Goal: Task Accomplishment & Management: Complete application form

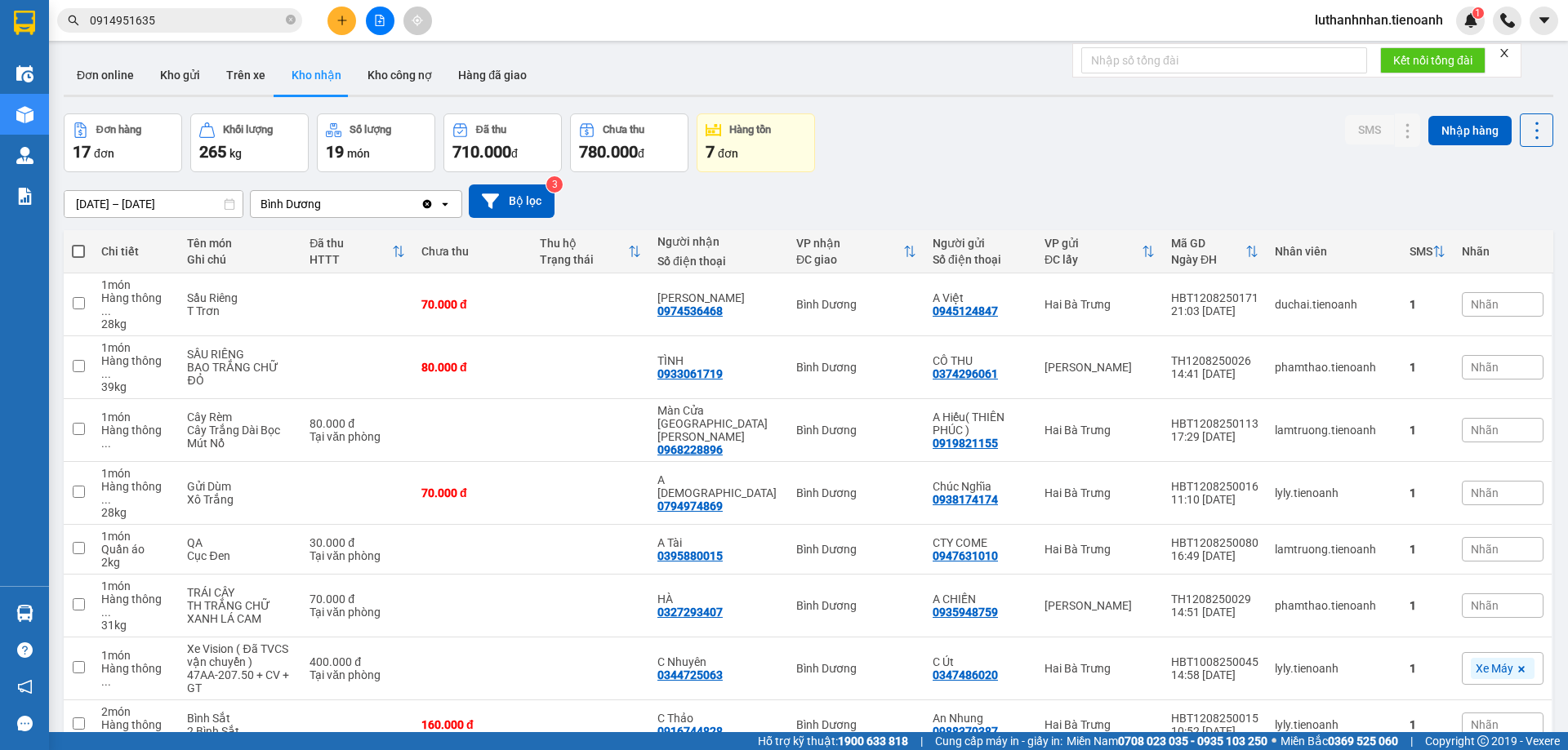
click at [208, 22] on input "0914951635" at bounding box center [186, 20] width 193 height 18
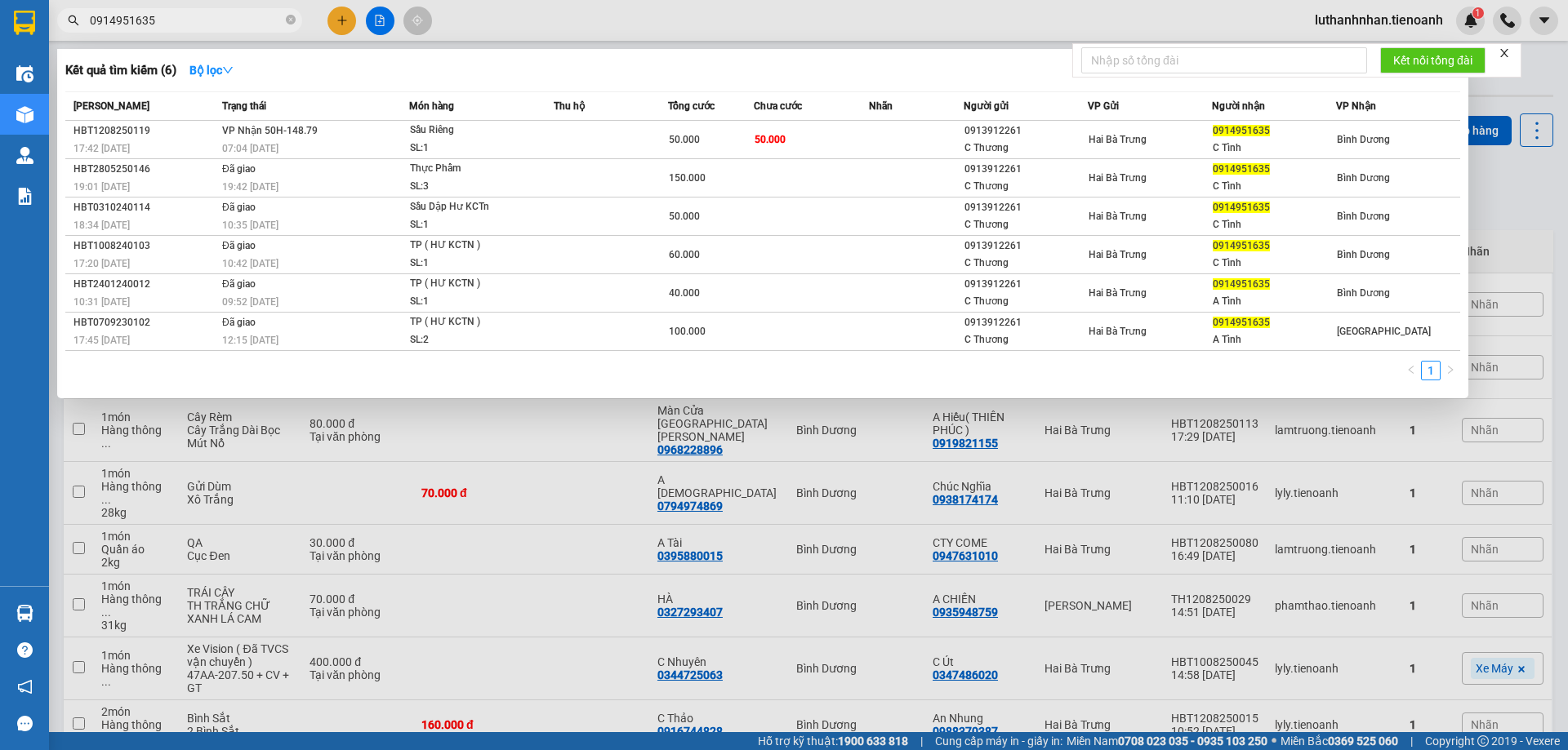
click at [208, 22] on input "0914951635" at bounding box center [186, 20] width 193 height 18
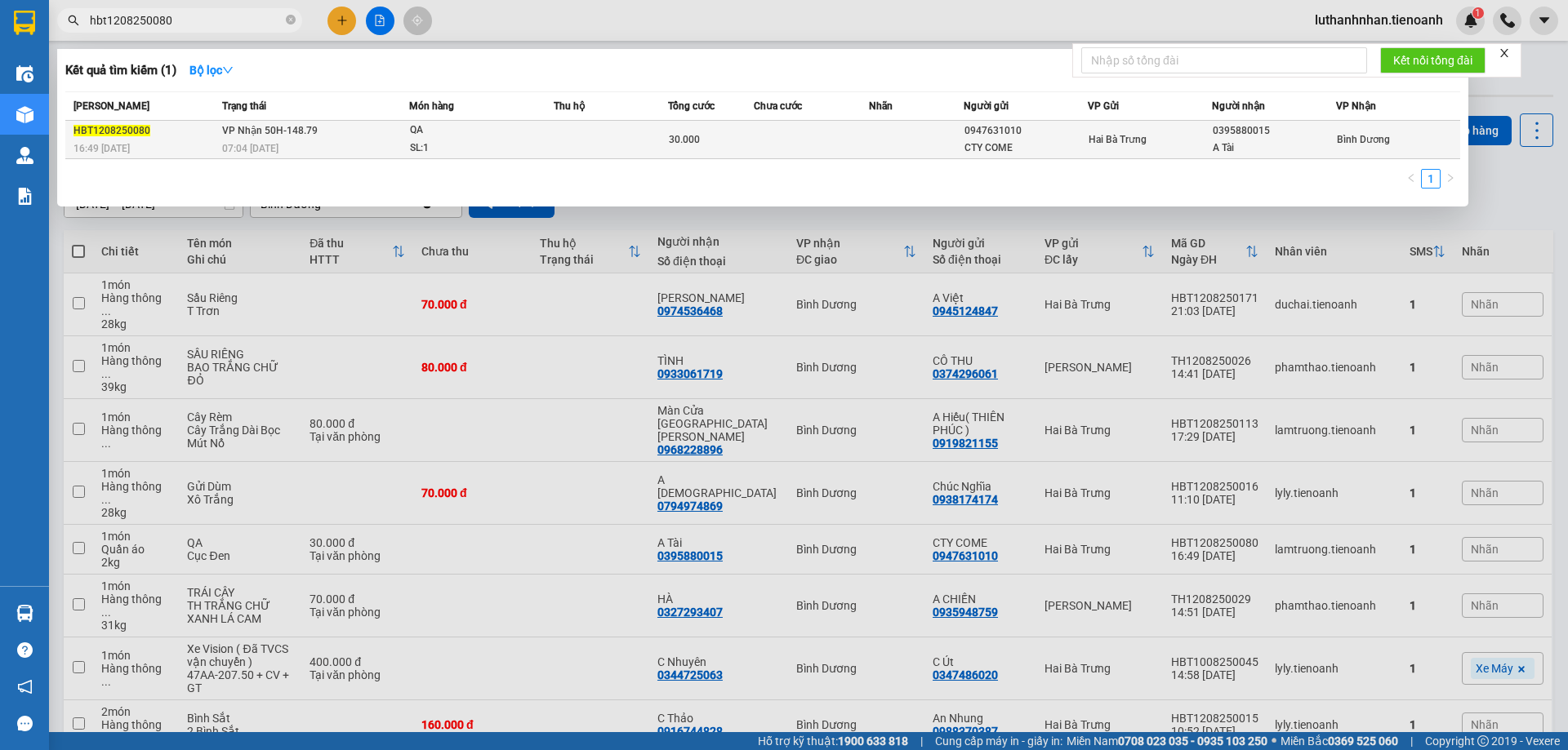
type input "hbt1208250080"
click at [455, 134] on div "QA" at bounding box center [472, 131] width 123 height 18
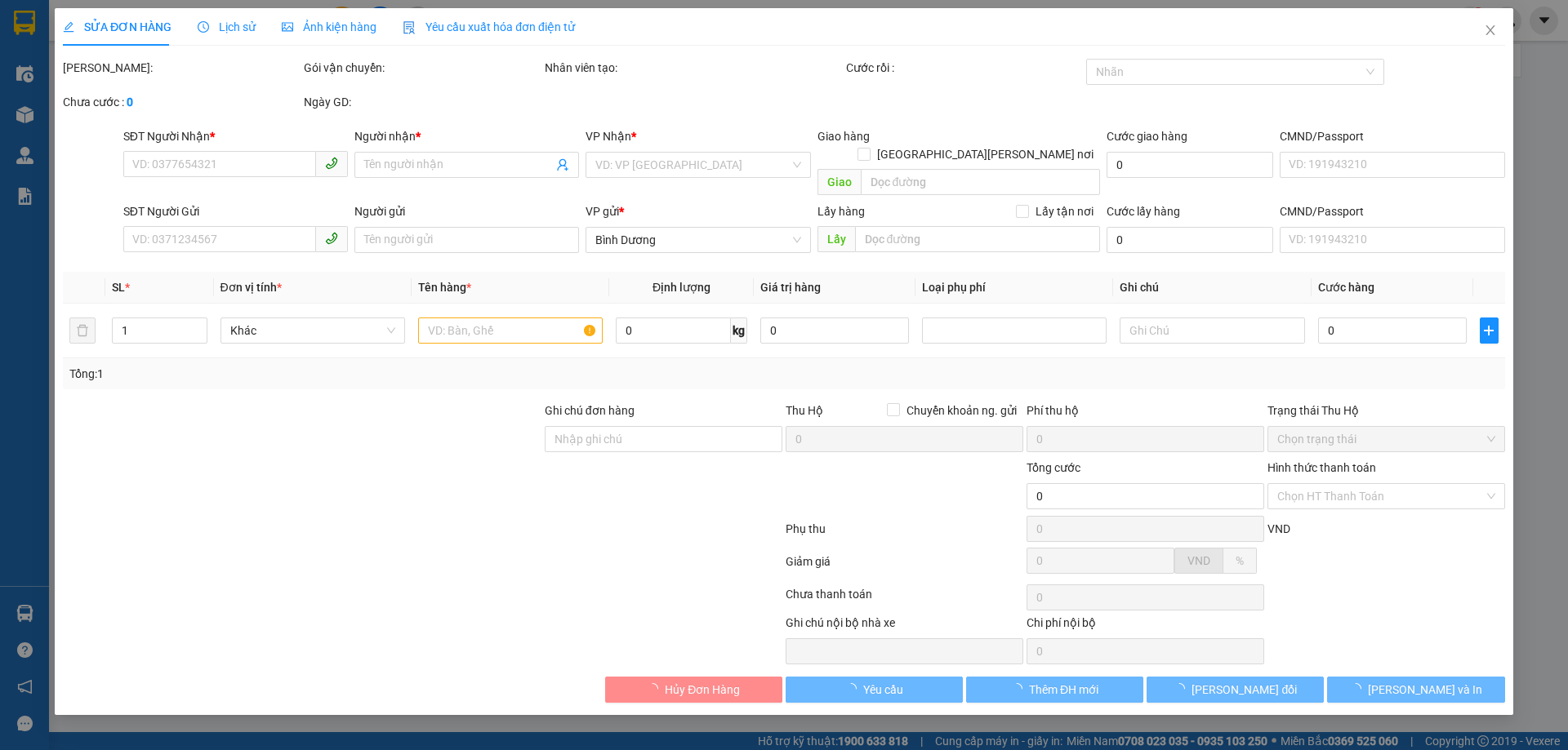
type input "0395880015"
type input "A Tài"
type input "0947631010"
type input "CTY COME"
type input "30.000"
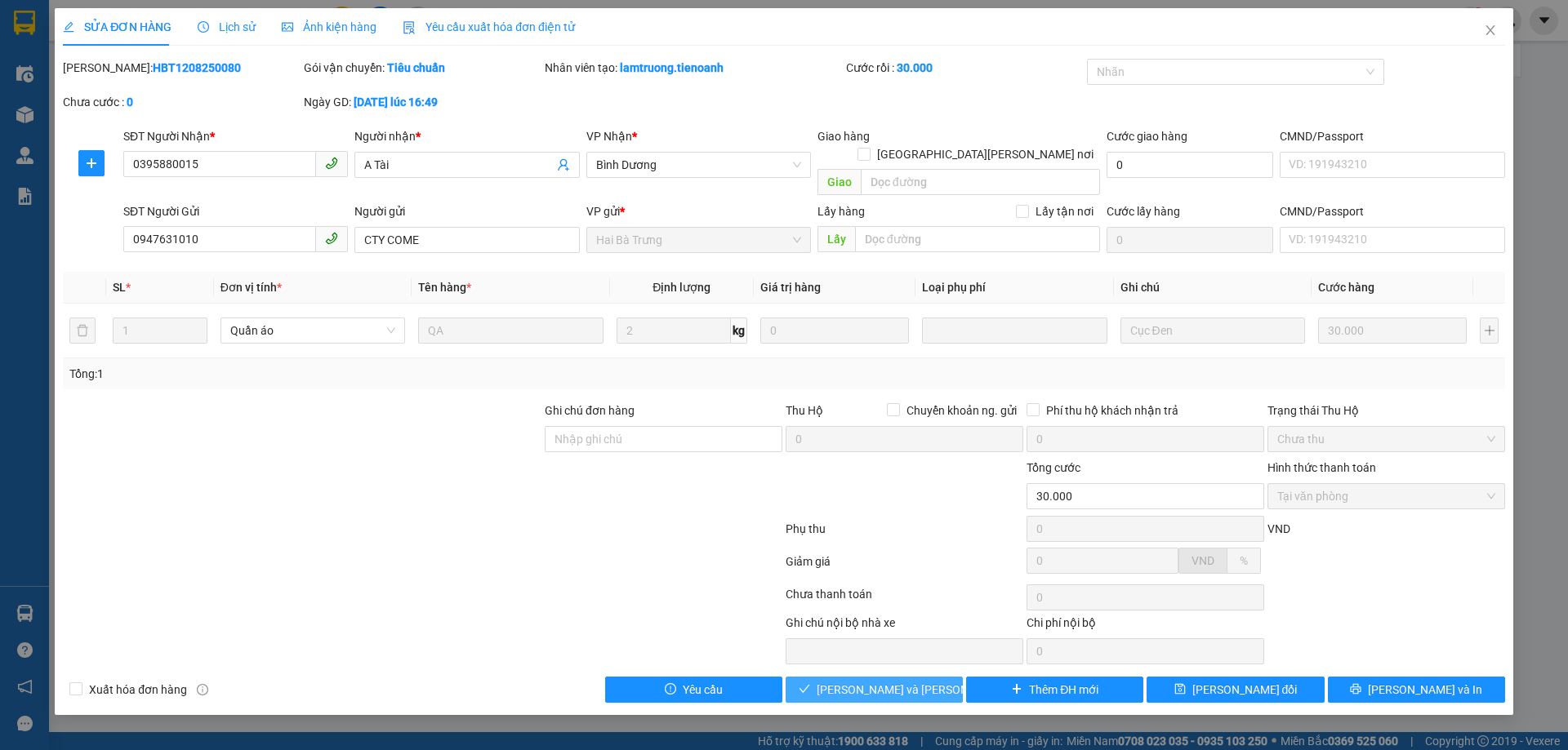
click at [892, 681] on span "[PERSON_NAME] và [PERSON_NAME] hàng" at bounding box center [927, 689] width 221 height 18
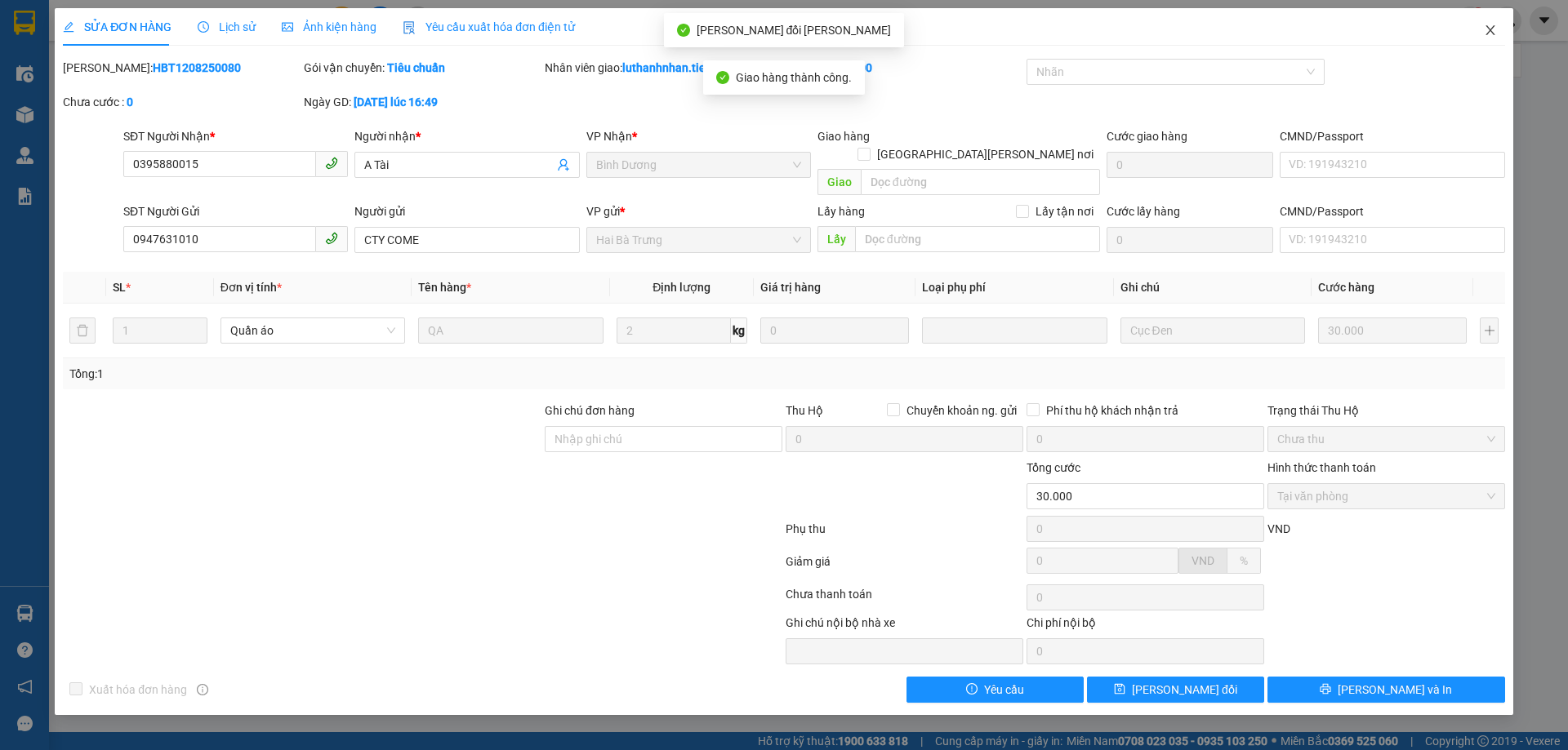
click at [1492, 31] on icon "close" at bounding box center [1490, 29] width 13 height 13
